Goal: Task Accomplishment & Management: Complete application form

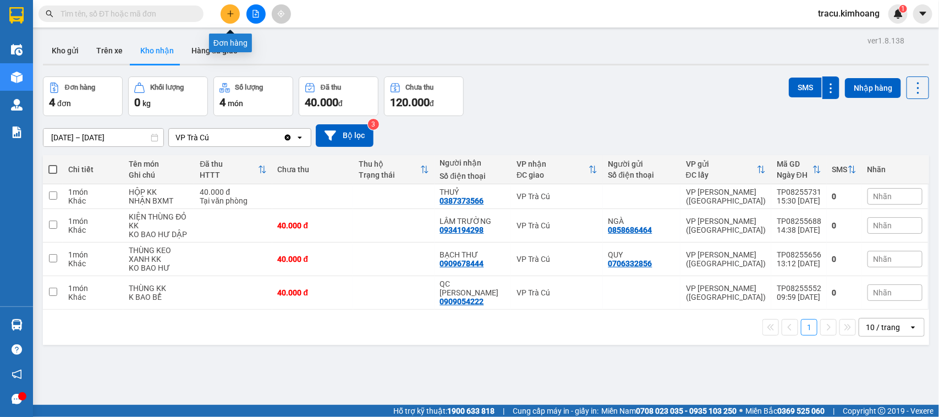
click at [229, 10] on icon "plus" at bounding box center [231, 14] width 8 height 8
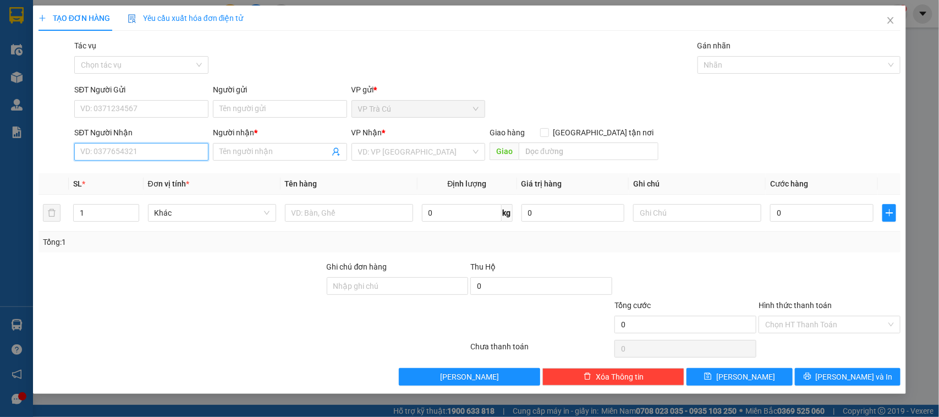
click at [161, 153] on input "SĐT Người Nhận" at bounding box center [141, 152] width 134 height 18
click at [135, 110] on input "SĐT Người Gửi" at bounding box center [141, 109] width 134 height 18
type input "0377015806"
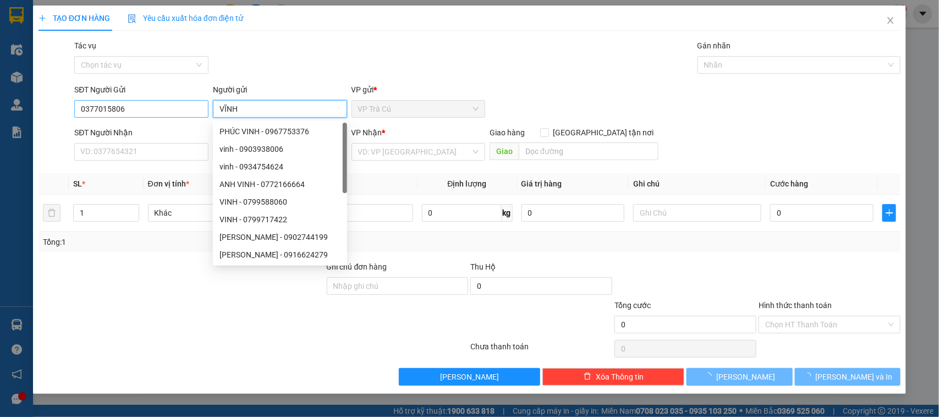
type input "VĨNH"
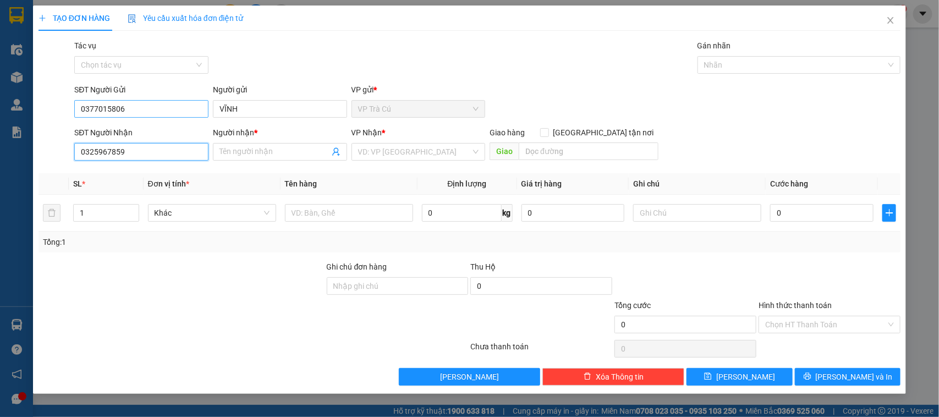
type input "0325967859"
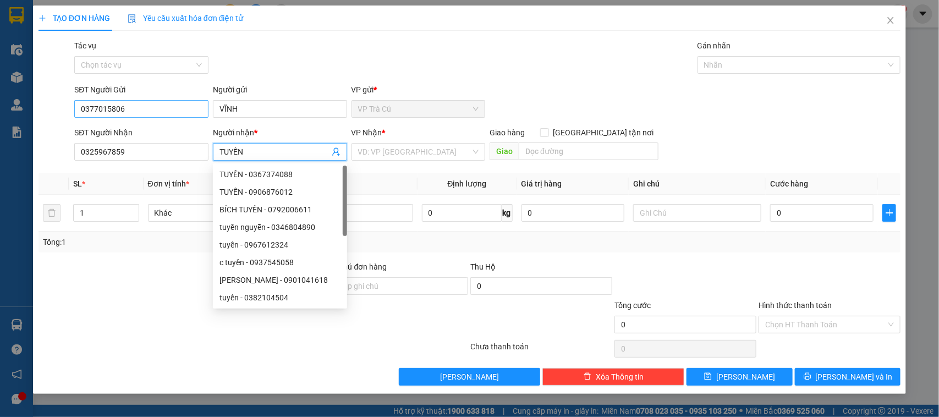
type input "TUYỀN"
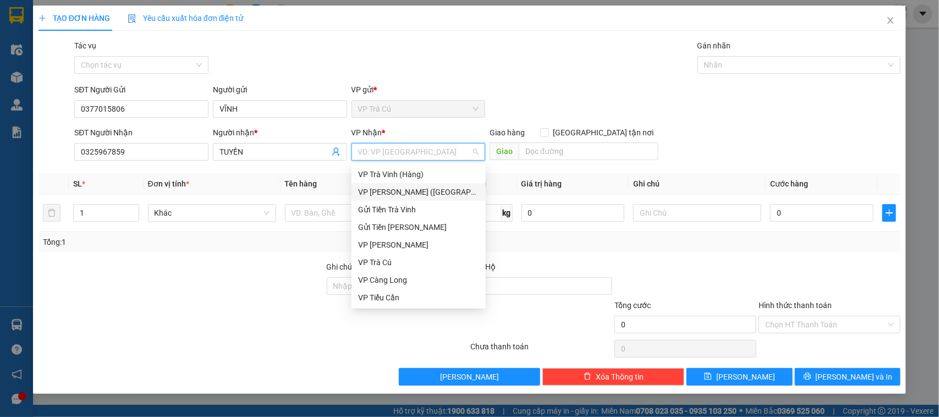
click at [407, 194] on div "VP [PERSON_NAME] ([GEOGRAPHIC_DATA])" at bounding box center [418, 192] width 121 height 12
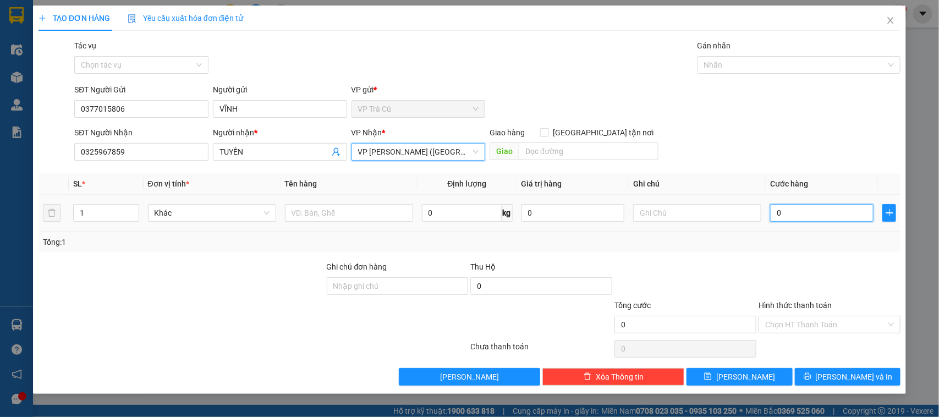
click at [774, 216] on input "0" at bounding box center [821, 213] width 103 height 18
click at [773, 211] on input "0" at bounding box center [821, 213] width 103 height 18
type input "20"
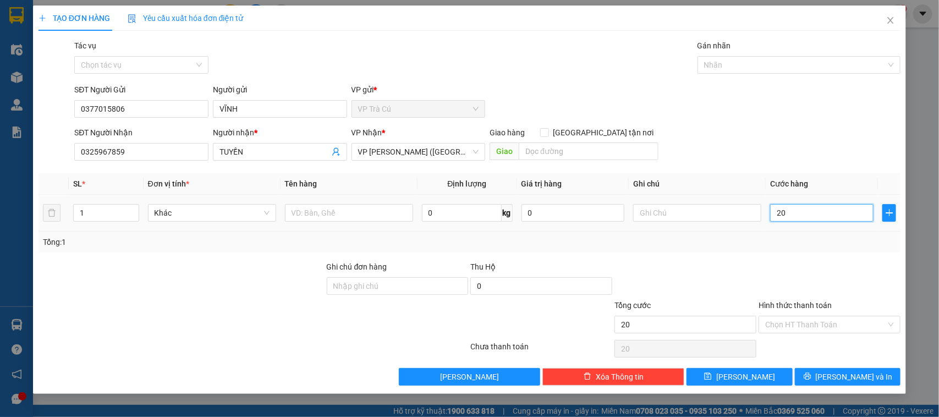
type input "250"
type input "2.500"
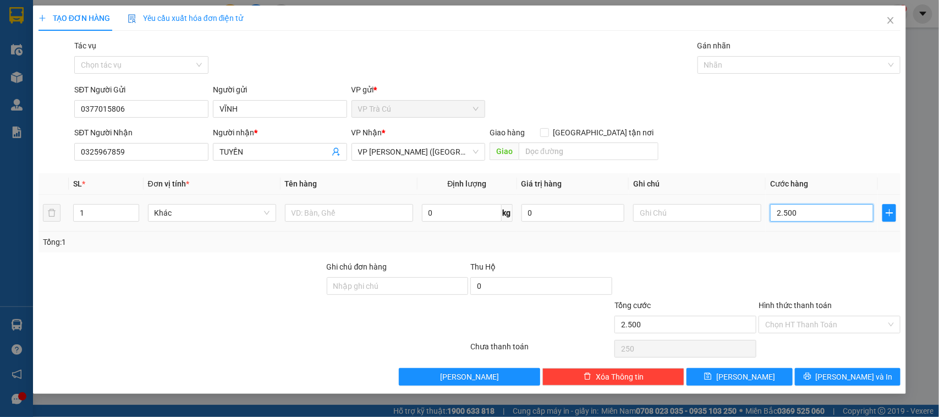
type input "2.500"
type input "25.000"
type input "250.000"
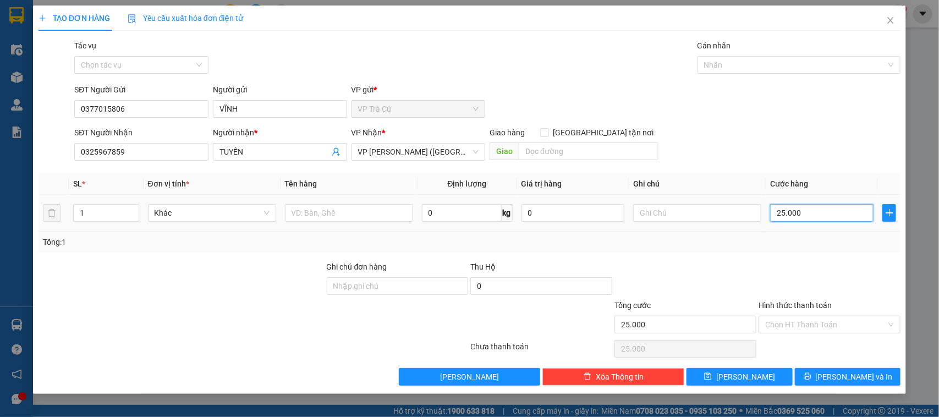
type input "250.000"
click at [779, 318] on input "Hình thức thanh toán" at bounding box center [825, 324] width 121 height 16
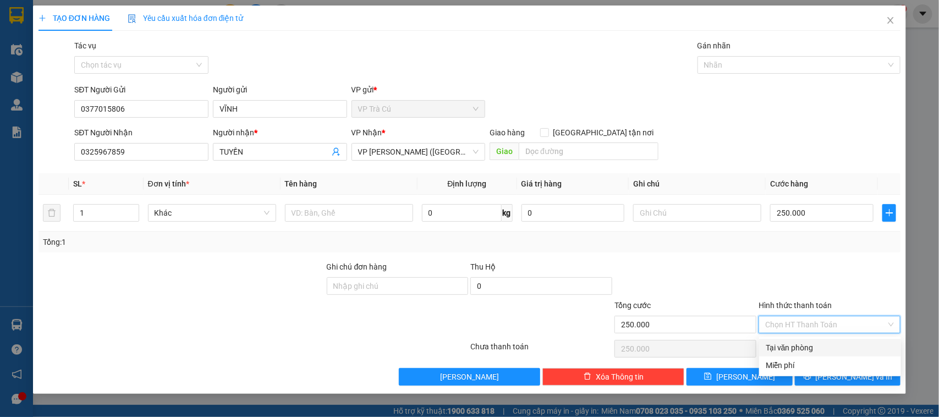
click at [781, 345] on div "Tại văn phòng" at bounding box center [829, 347] width 129 height 12
type input "0"
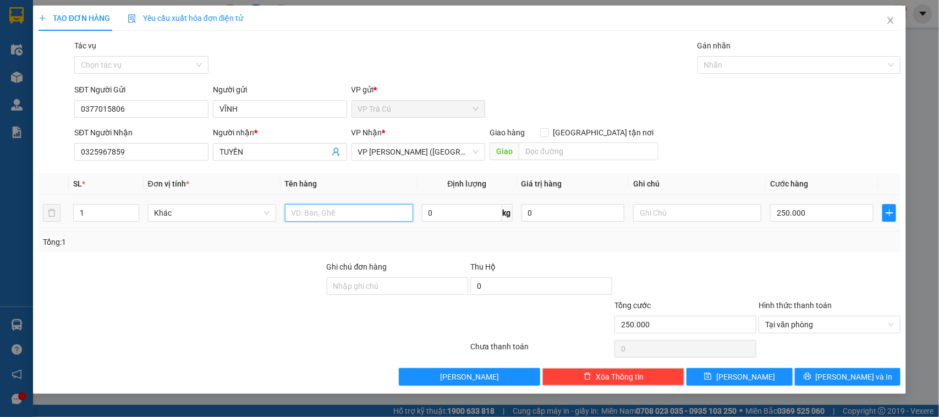
click at [290, 212] on input "text" at bounding box center [349, 213] width 128 height 18
type input "1 XE MÁY KK"
click at [655, 218] on input "text" at bounding box center [697, 213] width 128 height 18
type input "K BAO TRẦY BỂ"
click at [350, 213] on input "1 XE MÁY KK" at bounding box center [349, 213] width 128 height 18
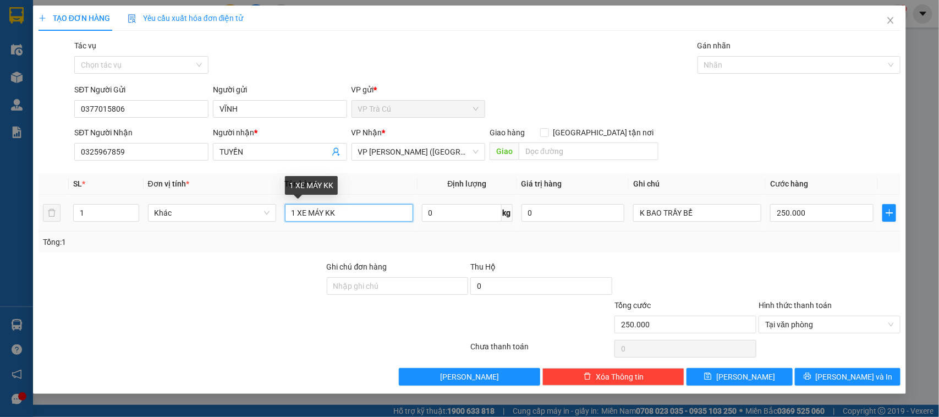
click at [322, 213] on input "1 XE MÁY KK" at bounding box center [349, 213] width 128 height 18
type input "1 XE MÁY BS + KK"
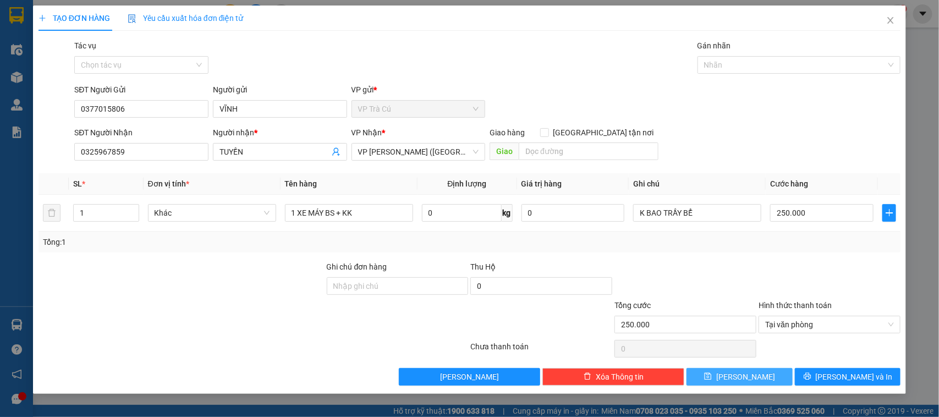
click at [736, 380] on button "Lưu" at bounding box center [739, 377] width 106 height 18
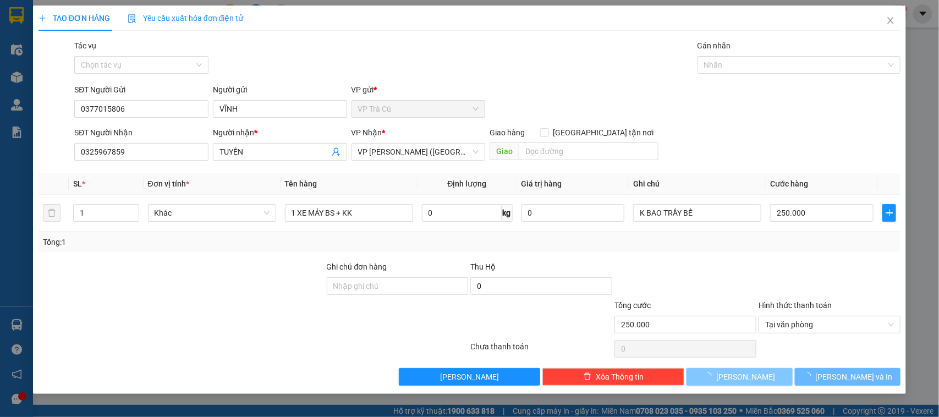
type input "0"
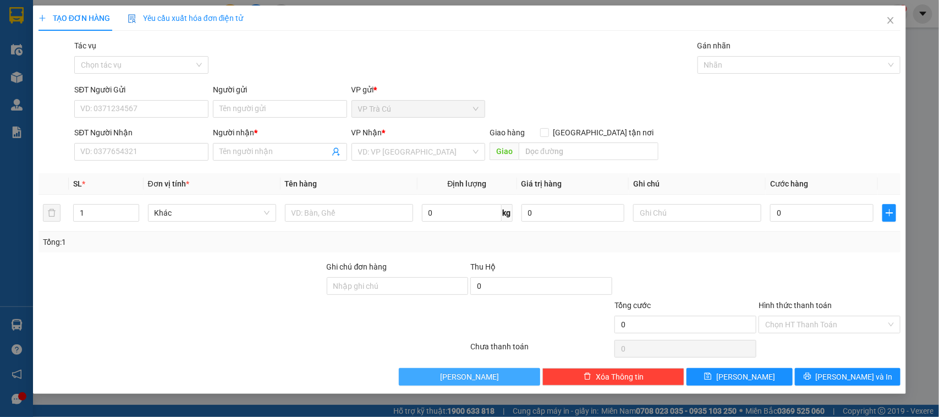
click at [514, 373] on button "Lưu nháp" at bounding box center [470, 377] width 142 height 18
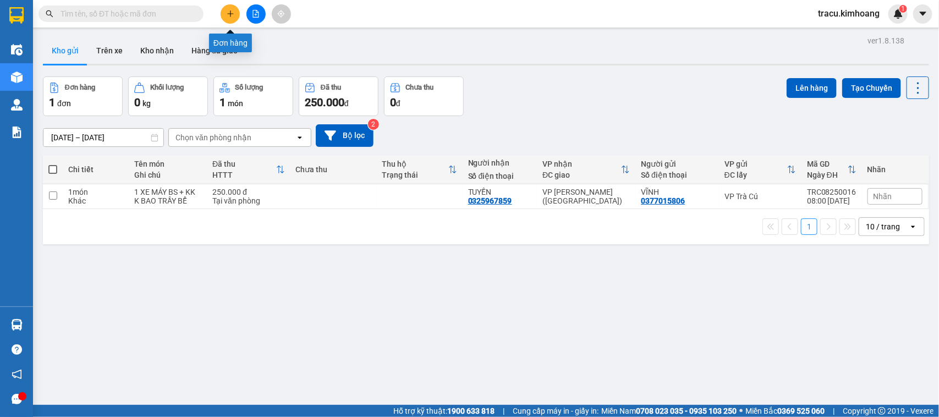
click at [229, 12] on icon "plus" at bounding box center [231, 14] width 8 height 8
click at [229, 14] on icon "plus" at bounding box center [230, 13] width 6 height 1
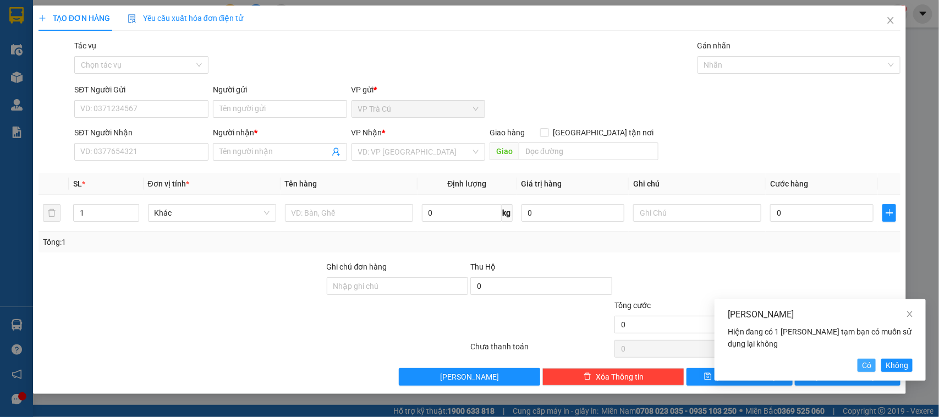
click at [871, 369] on span "Có" at bounding box center [866, 365] width 9 height 12
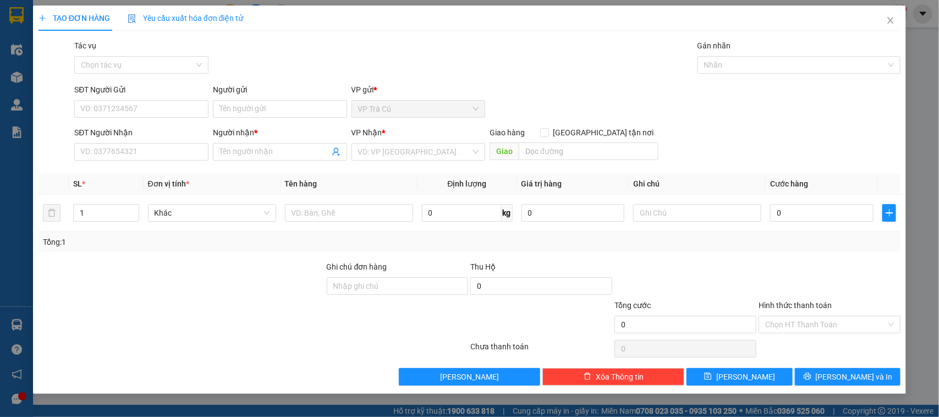
click at [917, 345] on div "TẠO ĐƠN HÀNG Yêu cầu xuất hóa đơn điện tử Transit Pickup Surcharge Ids Transit …" at bounding box center [469, 208] width 939 height 417
click at [333, 150] on icon "user-add" at bounding box center [336, 151] width 9 height 9
click at [609, 79] on div "Transit Pickup Surcharge Ids Transit Deliver Surcharge Ids Transit Deliver Surc…" at bounding box center [469, 213] width 862 height 346
click at [892, 17] on icon "close" at bounding box center [890, 20] width 9 height 9
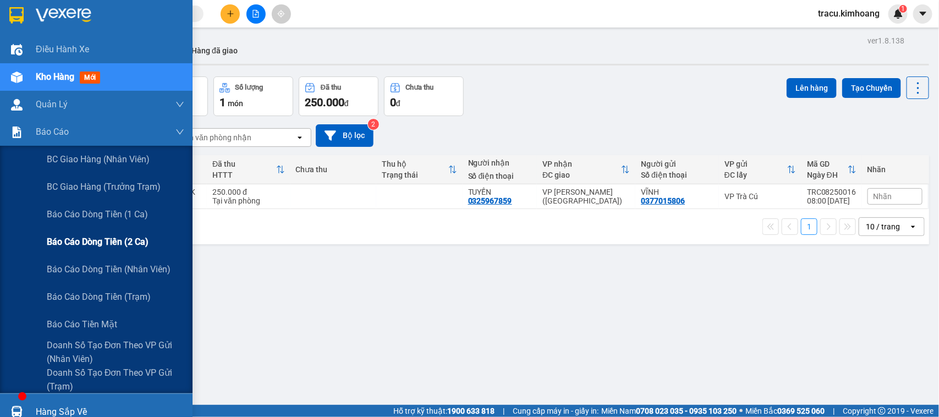
click at [83, 240] on span "Báo cáo dòng tiền (2 ca)" at bounding box center [98, 242] width 102 height 14
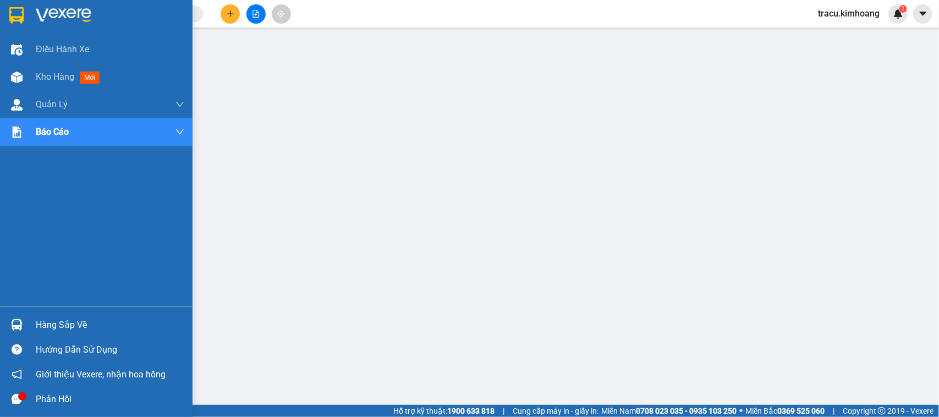
click at [40, 326] on div "Hàng sắp về" at bounding box center [110, 325] width 148 height 16
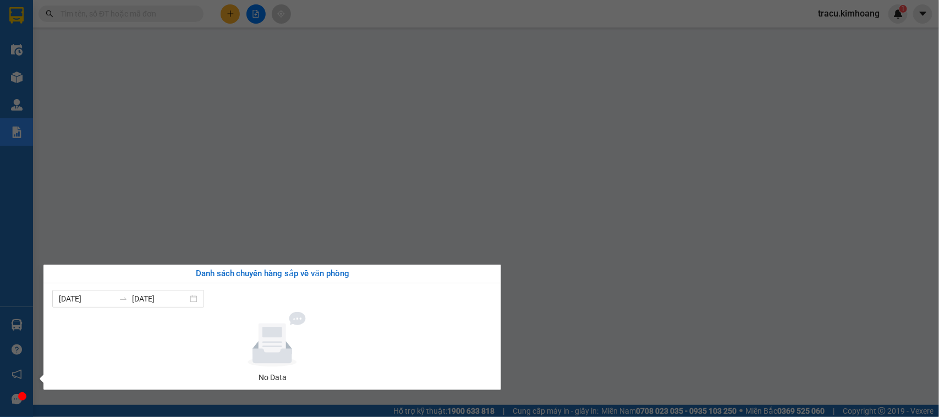
click at [10, 224] on div "Điều hành xe Kho hàng mới Quản Lý Quản lý chuyến Quản lý khách hàng mới Báo cáo…" at bounding box center [16, 208] width 33 height 417
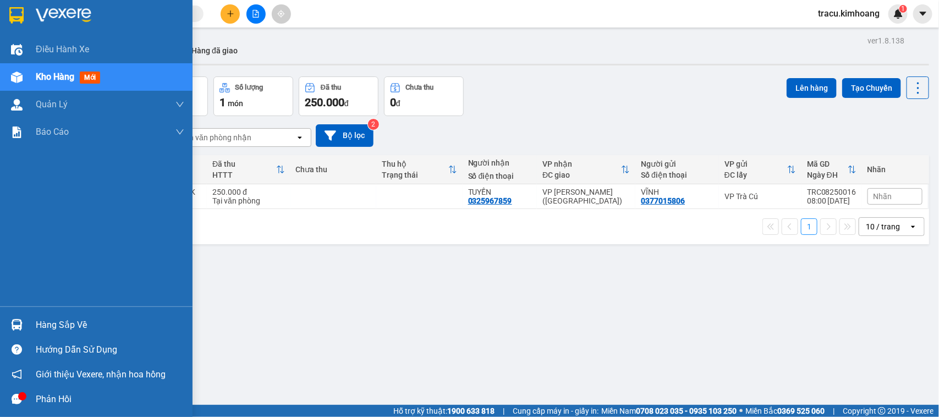
click at [48, 328] on div "Hàng sắp về" at bounding box center [110, 325] width 148 height 16
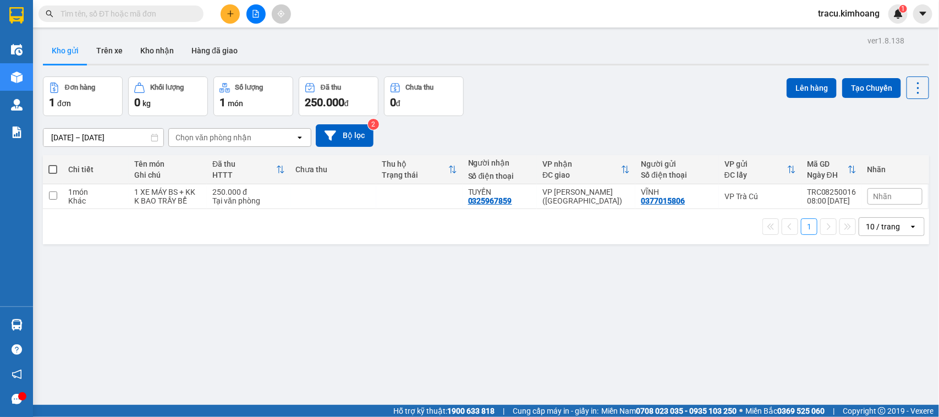
click at [184, 238] on section "Kết quả tìm kiếm ( 0 ) Bộ lọc No Data tracu.kimhoang 1 Điều hành xe Kho hàng mớ…" at bounding box center [469, 208] width 939 height 417
click at [158, 59] on button "Kho nhận" at bounding box center [156, 50] width 51 height 26
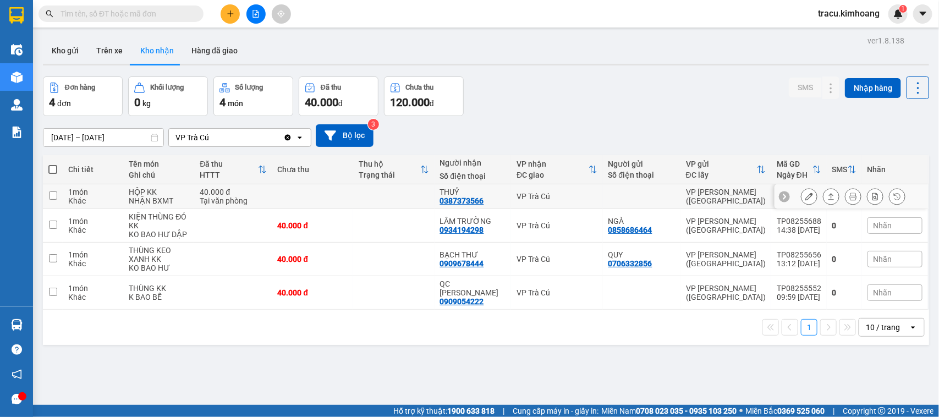
click at [56, 197] on input "checkbox" at bounding box center [53, 195] width 8 height 8
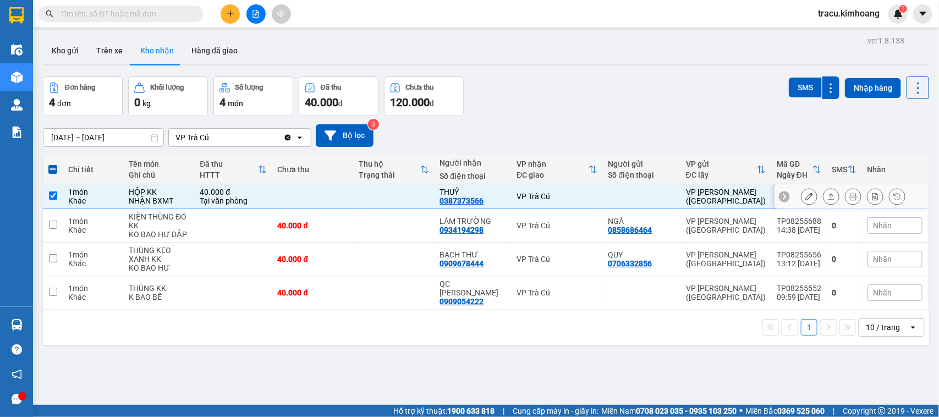
click at [56, 196] on input "checkbox" at bounding box center [53, 195] width 8 height 8
checkbox input "false"
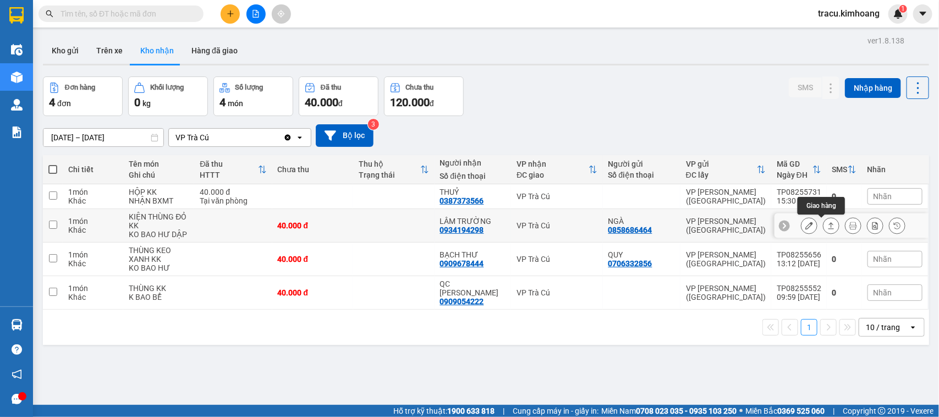
click at [828, 227] on icon at bounding box center [831, 225] width 6 height 7
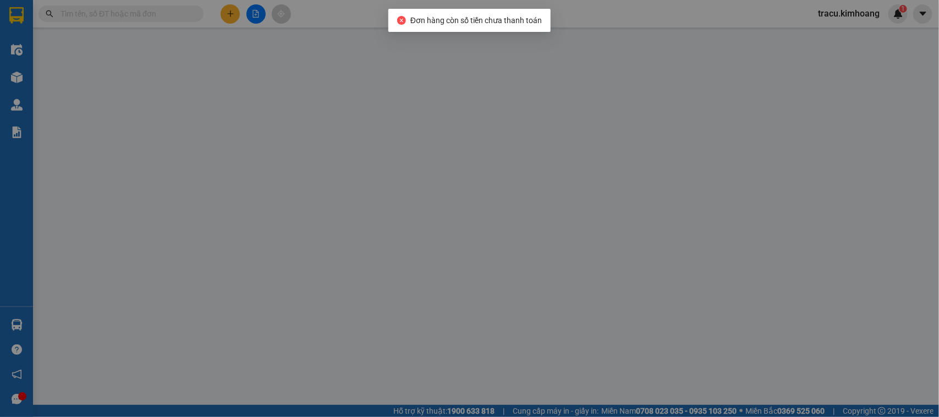
type input "0858686464"
type input "NGÀ"
type input "0934194298"
type input "LÂM TRƯỜNG"
type input "40.000"
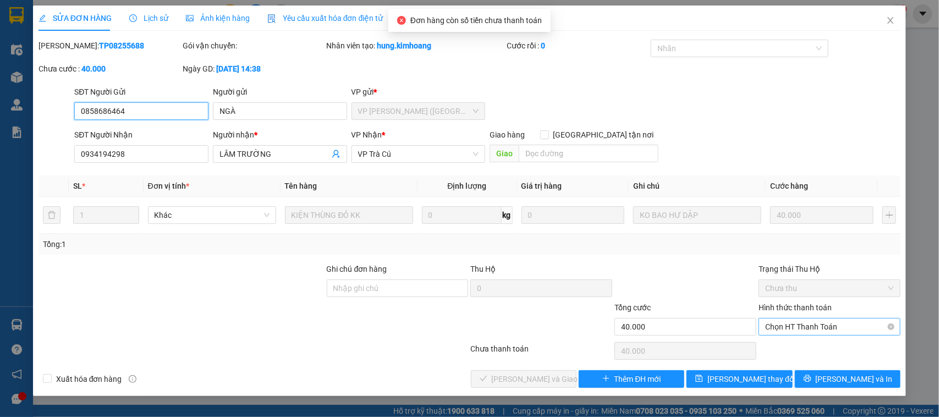
click at [795, 330] on span "Chọn HT Thanh Toán" at bounding box center [829, 326] width 129 height 16
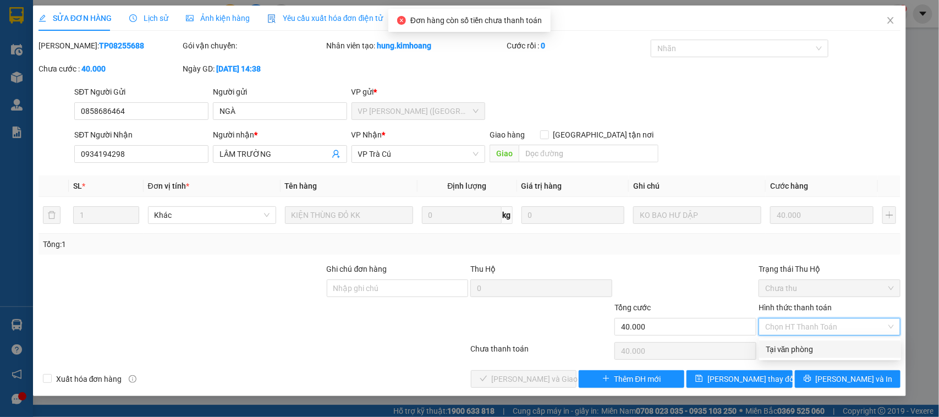
click at [790, 348] on div "Tại văn phòng" at bounding box center [829, 349] width 129 height 12
type input "0"
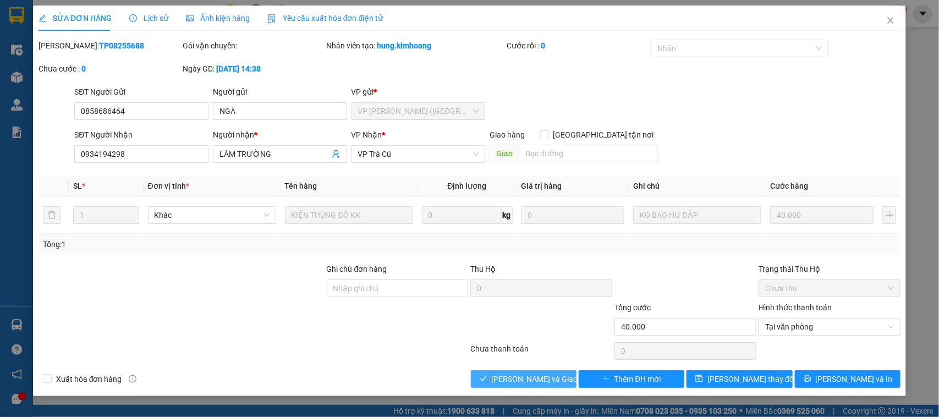
click at [539, 378] on span "Lưu và Giao hàng" at bounding box center [545, 379] width 106 height 12
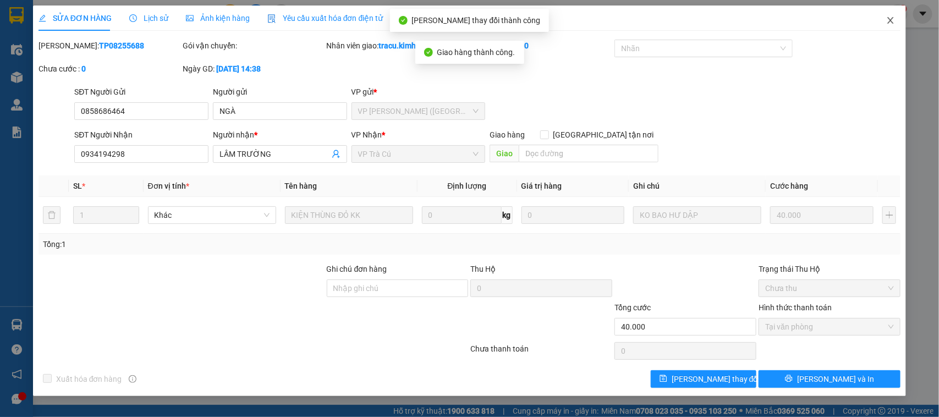
click at [890, 25] on span "Close" at bounding box center [890, 20] width 31 height 31
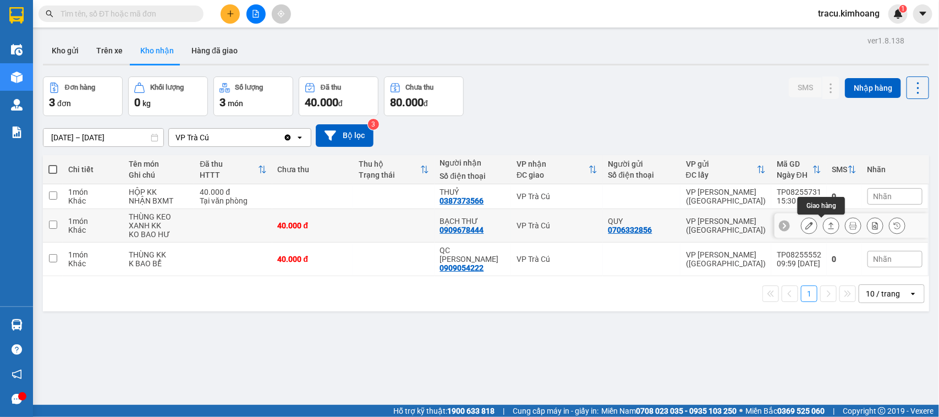
click at [828, 224] on icon at bounding box center [831, 225] width 6 height 7
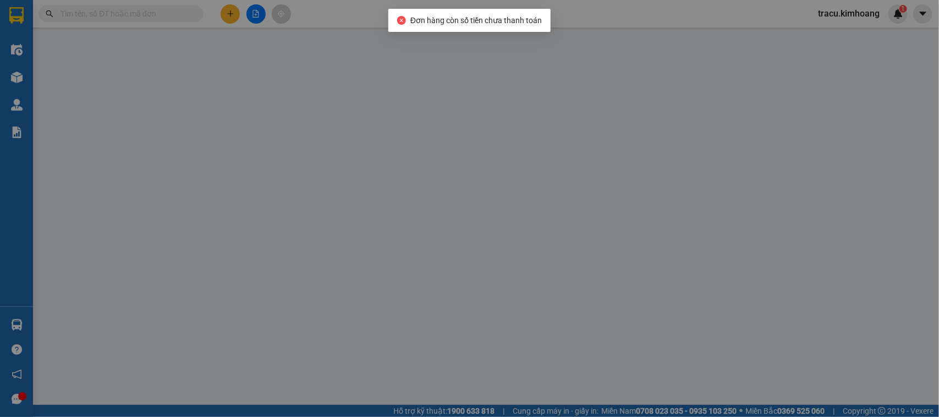
type input "0706332856"
type input "QUY"
type input "0909678444"
type input "BẠCH THƯ"
type input "40.000"
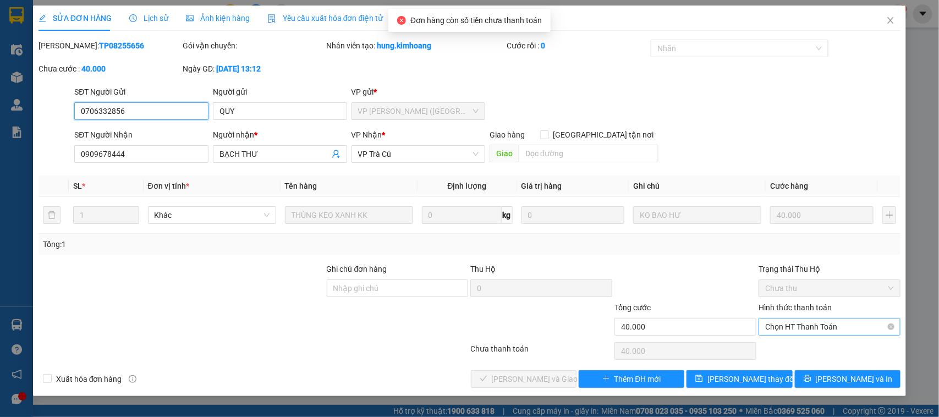
click at [781, 326] on span "Chọn HT Thanh Toán" at bounding box center [829, 326] width 129 height 16
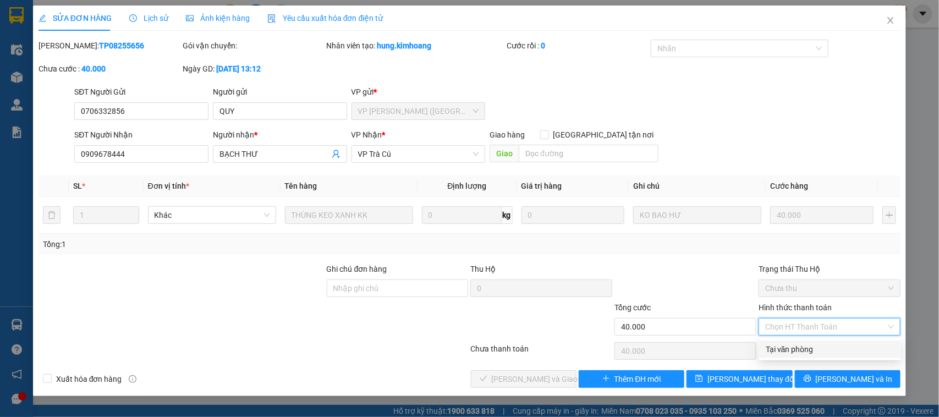
click at [783, 345] on div "Tại văn phòng" at bounding box center [829, 349] width 129 height 12
type input "0"
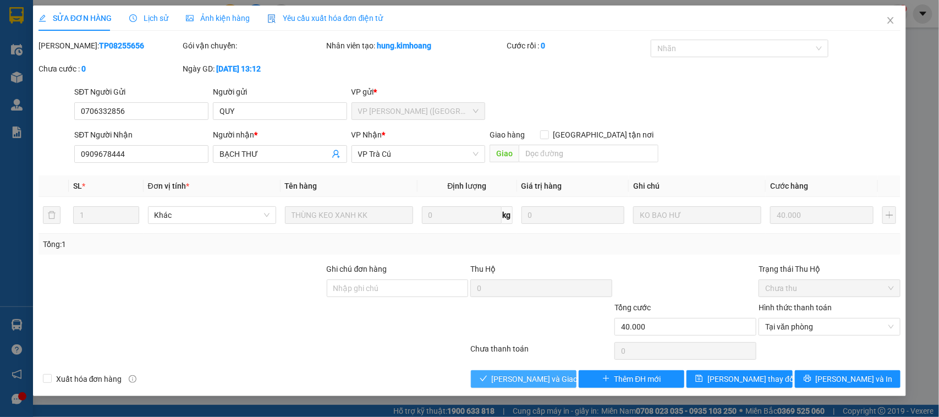
click at [551, 378] on span "Lưu và Giao hàng" at bounding box center [545, 379] width 106 height 12
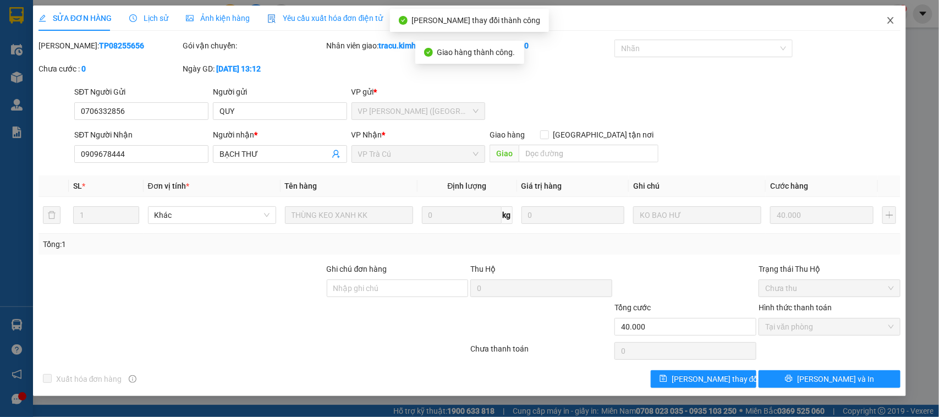
click at [888, 24] on icon "close" at bounding box center [890, 20] width 9 height 9
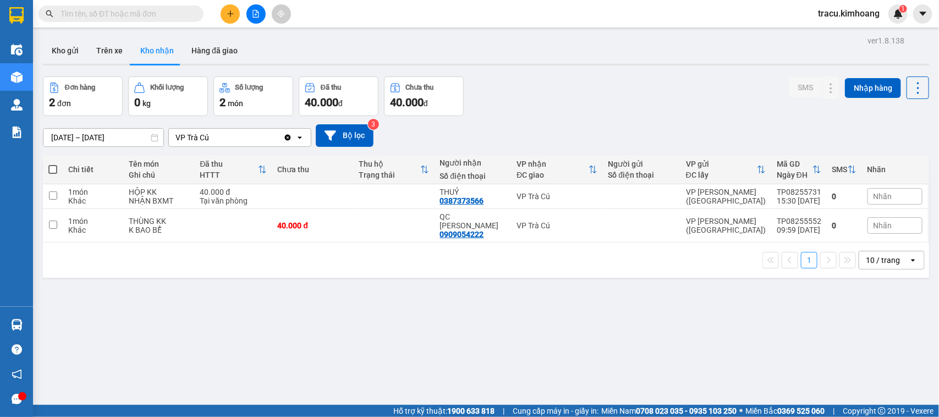
click at [180, 14] on input "text" at bounding box center [125, 14] width 130 height 12
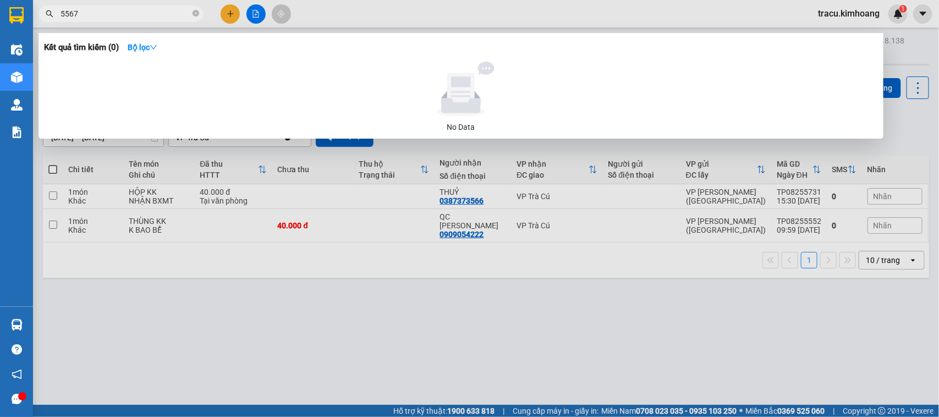
type input "55677"
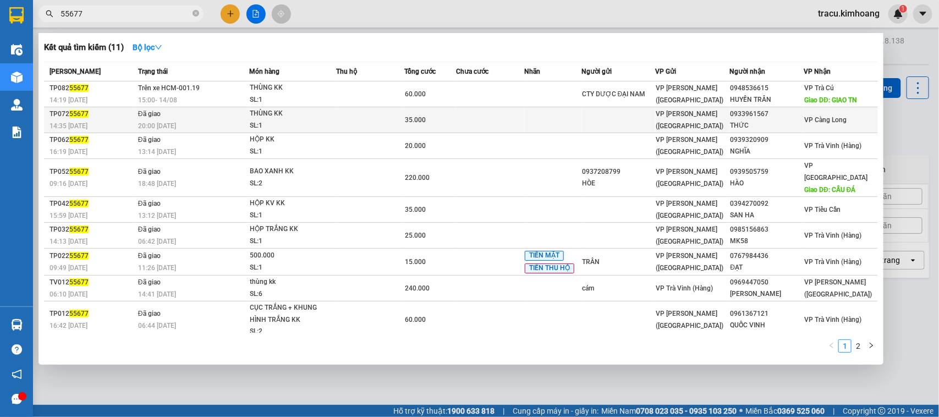
scroll to position [17, 0]
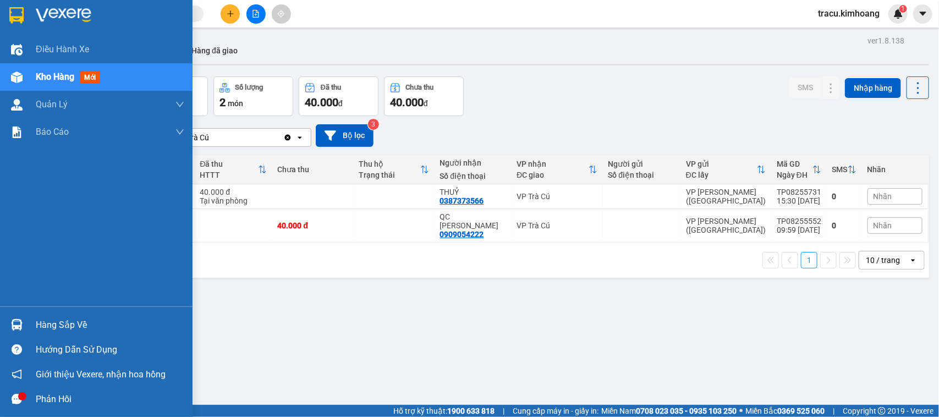
click at [39, 323] on div "Hàng sắp về" at bounding box center [110, 325] width 148 height 16
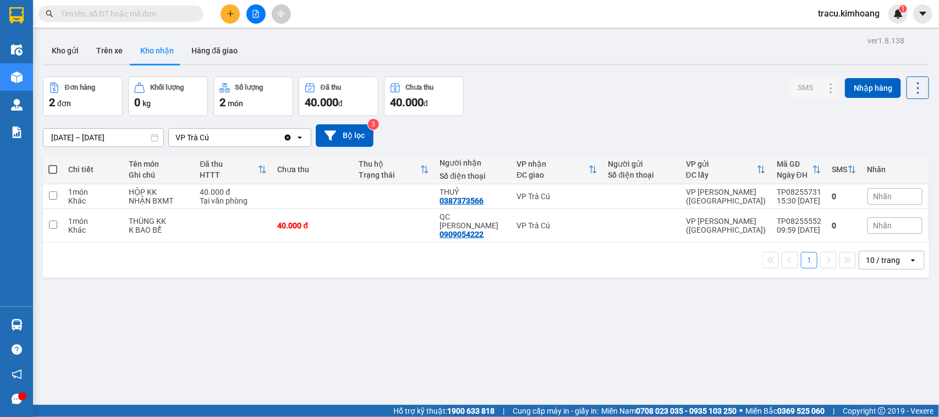
click at [581, 304] on section "Kết quả tìm kiếm ( 0 ) Bộ lọc No Data tracu.kimhoang 1 Điều hành xe Kho hàng mớ…" at bounding box center [469, 208] width 939 height 417
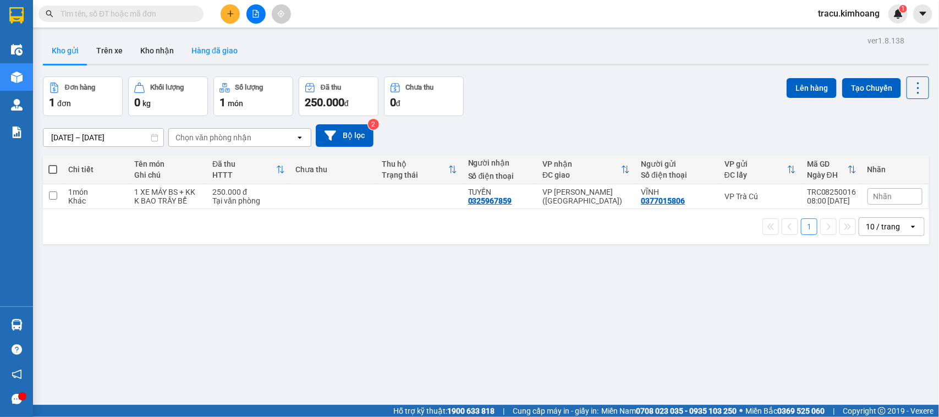
click at [234, 48] on button "Hàng đã giao" at bounding box center [215, 50] width 64 height 26
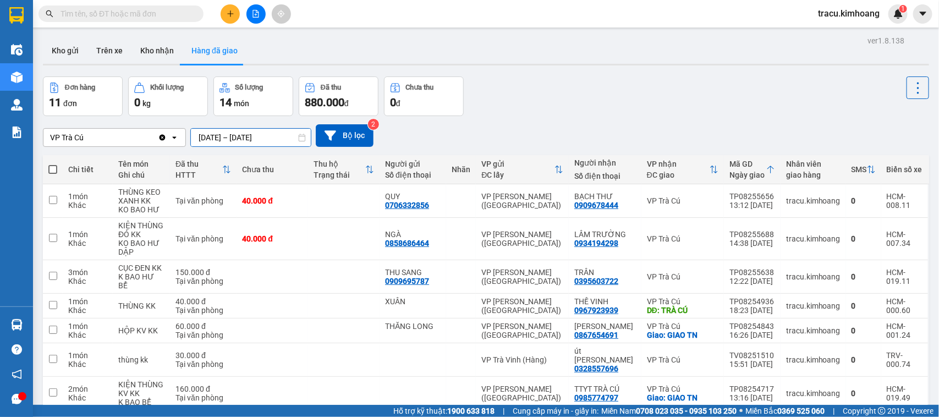
click at [205, 135] on input "[DATE] – [DATE]" at bounding box center [251, 138] width 120 height 18
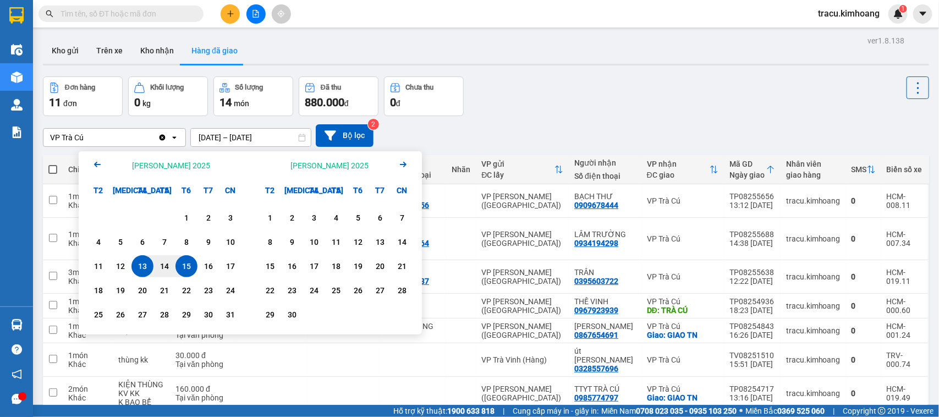
click at [185, 262] on div "15" at bounding box center [186, 266] width 15 height 13
click at [249, 141] on input "[DATE] – / /" at bounding box center [251, 138] width 120 height 18
click at [183, 262] on div "15" at bounding box center [186, 266] width 15 height 13
type input "[DATE] – [DATE]"
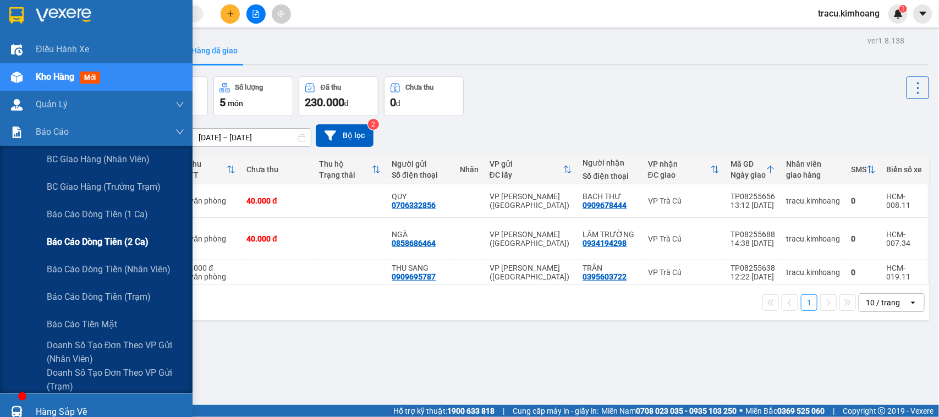
click at [78, 238] on span "Báo cáo dòng tiền (2 ca)" at bounding box center [98, 242] width 102 height 14
